Goal: Task Accomplishment & Management: Complete application form

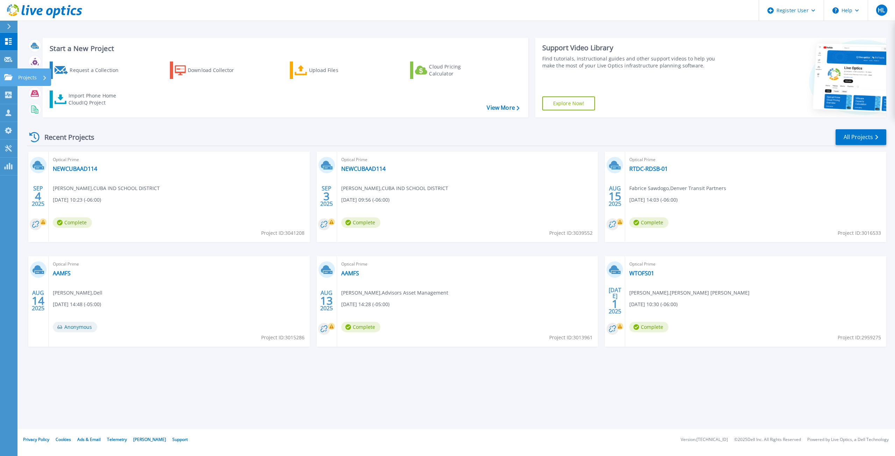
click at [12, 85] on link "Projects Projects" at bounding box center [8, 78] width 17 height 18
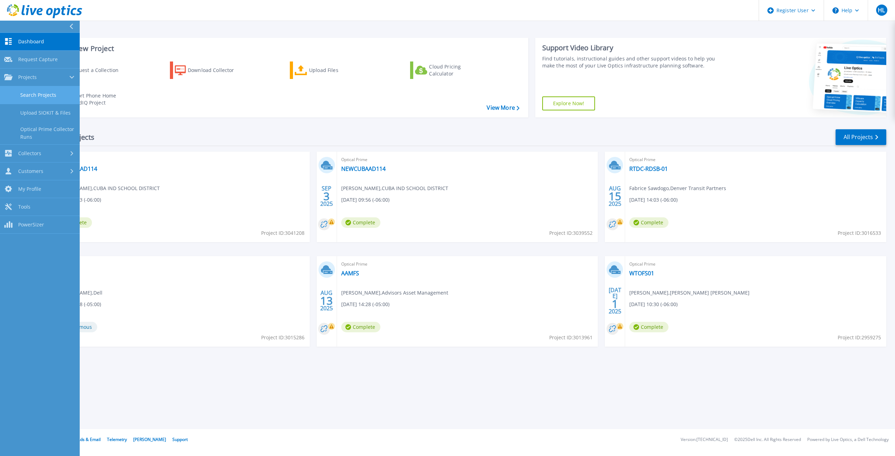
click at [27, 90] on link "Search Projects" at bounding box center [40, 95] width 80 height 18
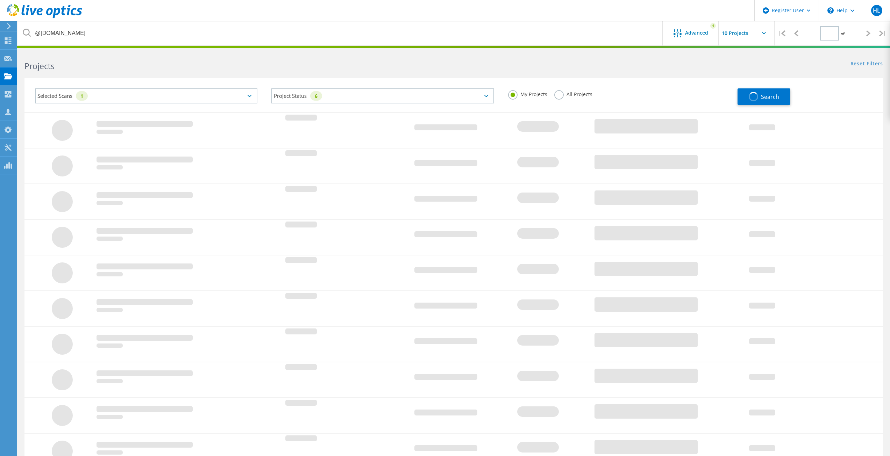
type input "1"
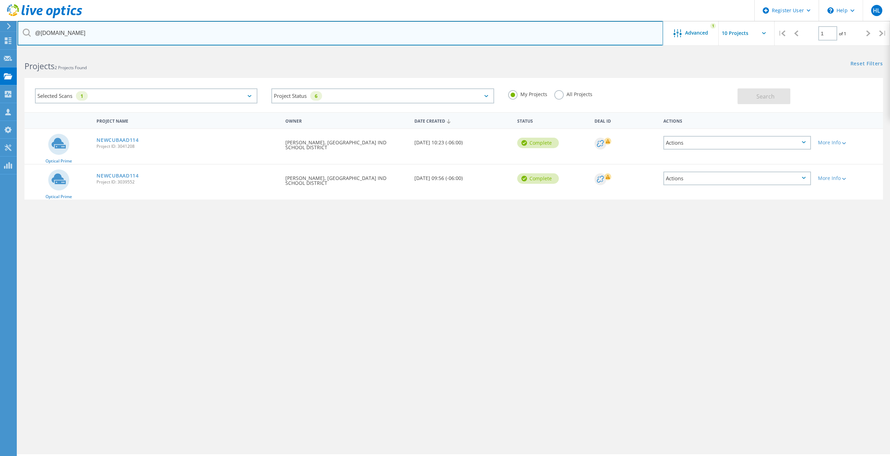
click at [120, 34] on input "@[DOMAIN_NAME]" at bounding box center [340, 33] width 646 height 24
click at [119, 34] on input "@[DOMAIN_NAME]" at bounding box center [340, 33] width 646 height 24
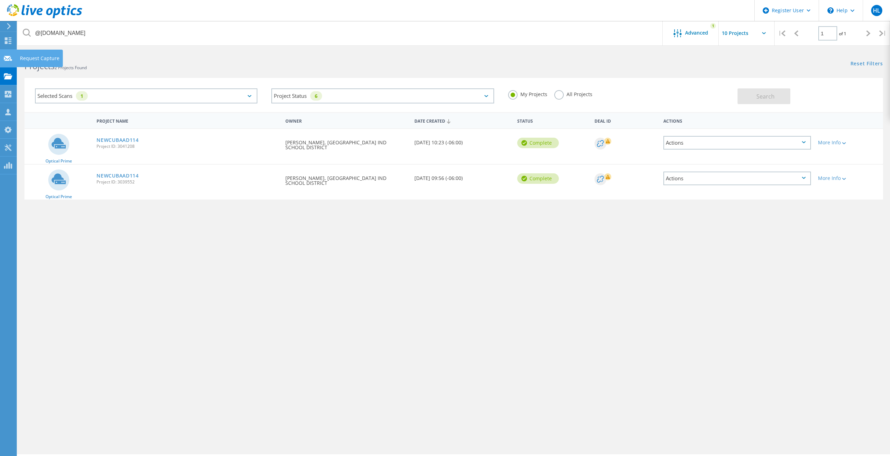
click at [7, 59] on icon at bounding box center [8, 58] width 8 height 7
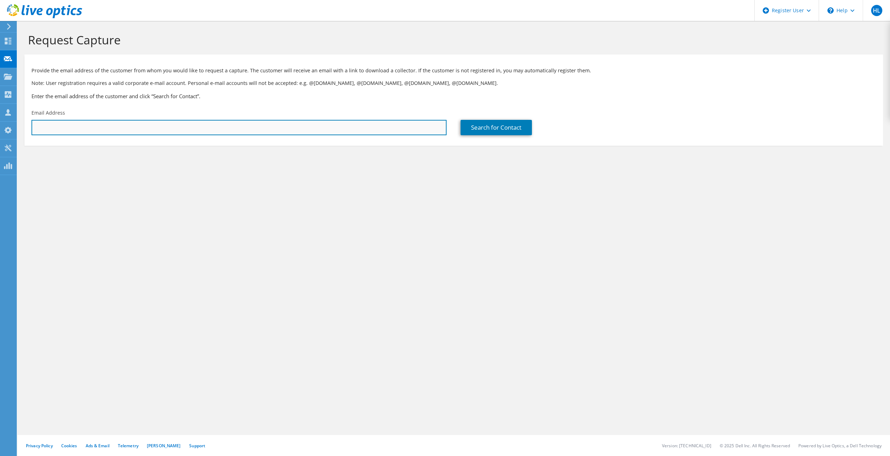
click at [107, 126] on input "text" at bounding box center [238, 127] width 415 height 15
paste input "jcatalano@glendale.co.us"
type input "jcatalano@glendale.co.us"
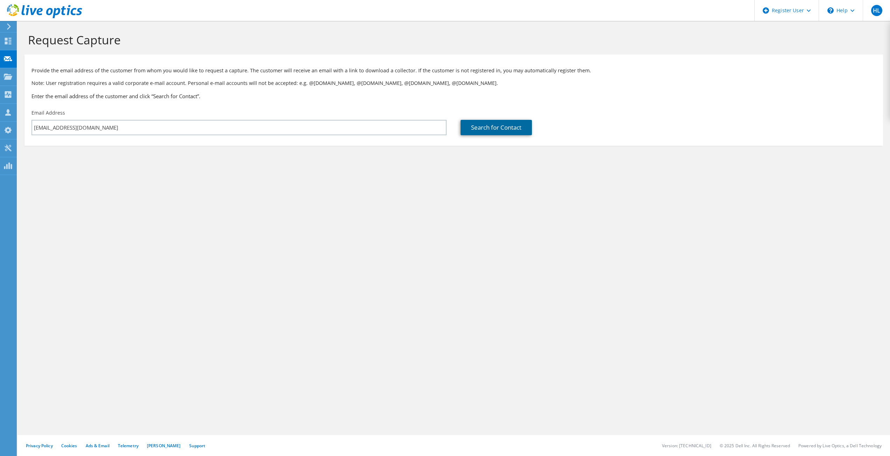
click at [512, 123] on link "Search for Contact" at bounding box center [496, 127] width 71 height 15
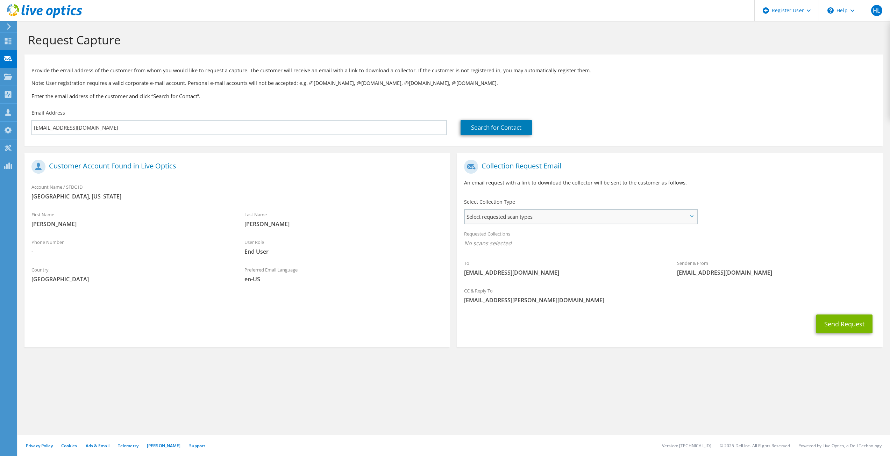
click at [549, 222] on span "Select requested scan types" at bounding box center [581, 217] width 232 height 14
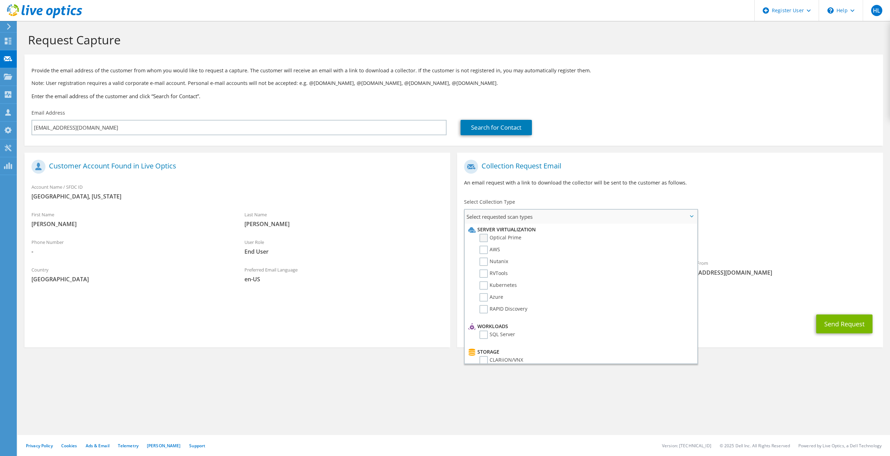
click at [502, 237] on label "Optical Prime" at bounding box center [500, 238] width 42 height 8
click at [0, 0] on input "Optical Prime" at bounding box center [0, 0] width 0 height 0
click at [781, 286] on div "CC & Reply To Hunter.Lanning@dell.com" at bounding box center [670, 298] width 426 height 24
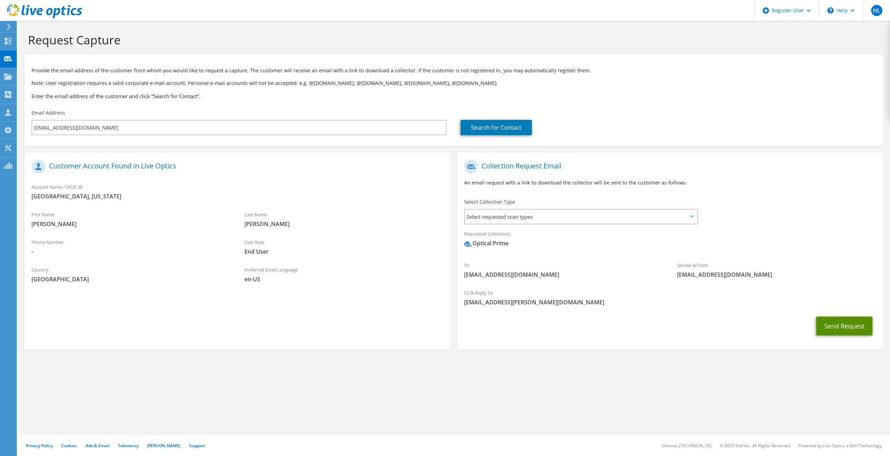
click at [836, 320] on button "Send Request" at bounding box center [844, 326] width 56 height 19
